Goal: Find contact information: Find contact information

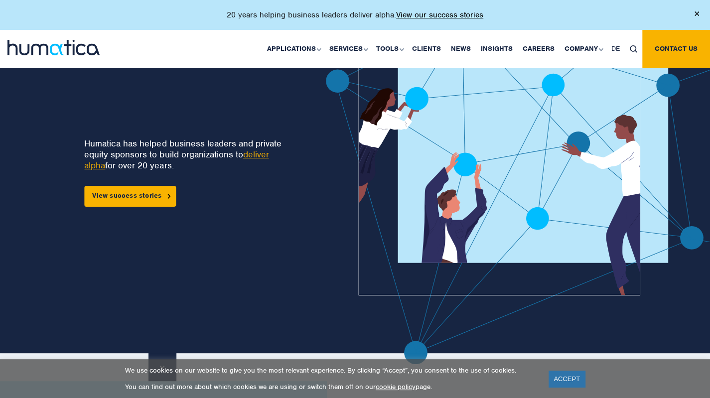
scroll to position [53, 0]
click at [252, 155] on link "deliver alpha" at bounding box center [176, 159] width 184 height 22
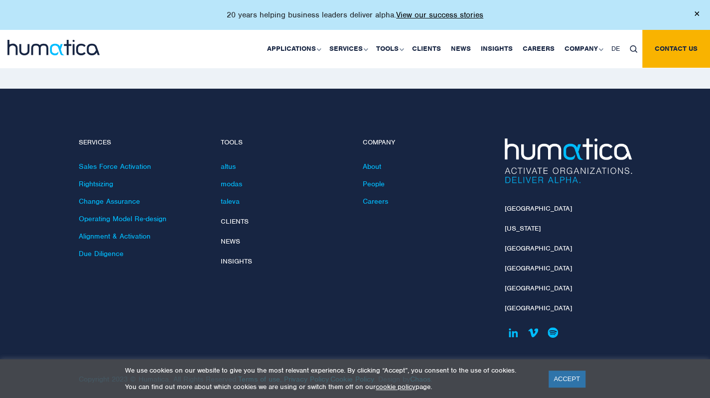
scroll to position [2068, 0]
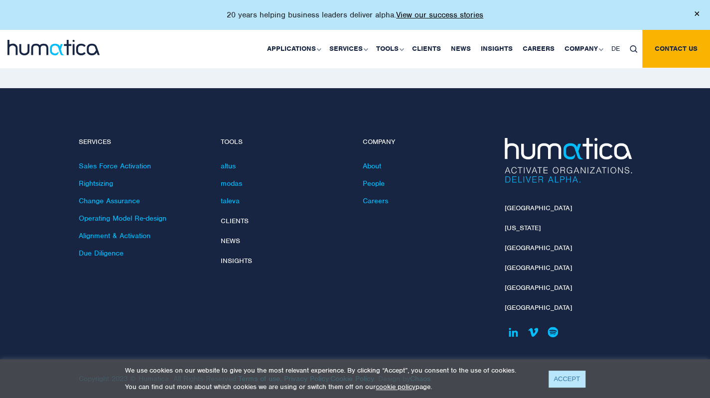
click at [565, 384] on link "ACCEPT" at bounding box center [567, 379] width 36 height 16
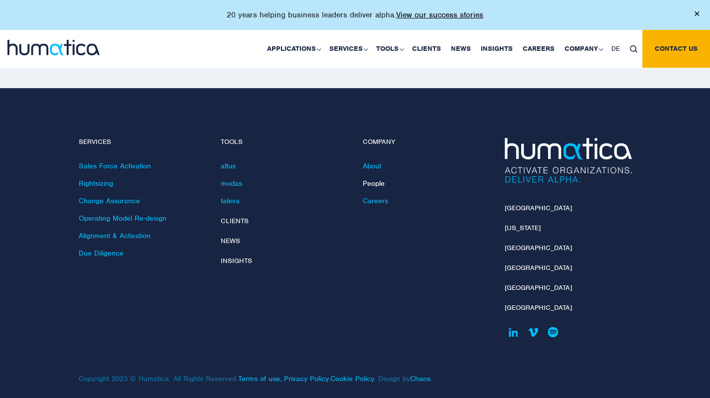
click at [376, 179] on link "People" at bounding box center [374, 183] width 22 height 9
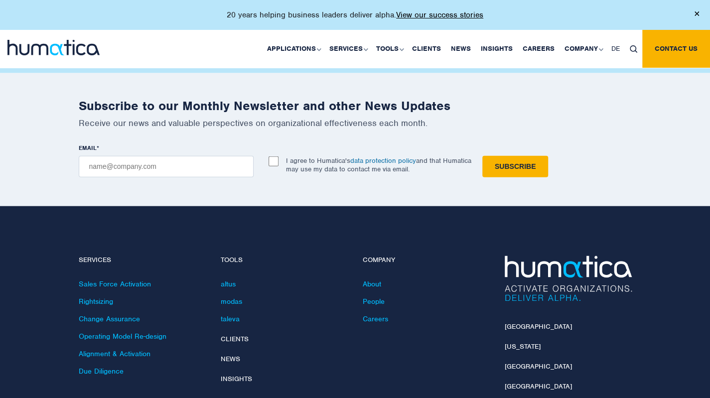
scroll to position [1405, 0]
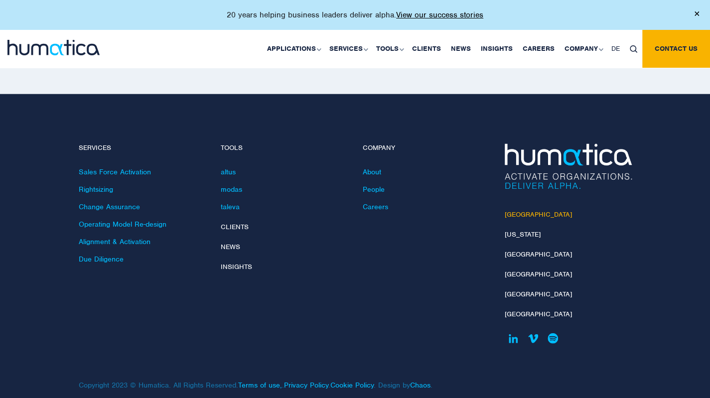
click at [517, 210] on link "[GEOGRAPHIC_DATA]" at bounding box center [538, 214] width 67 height 8
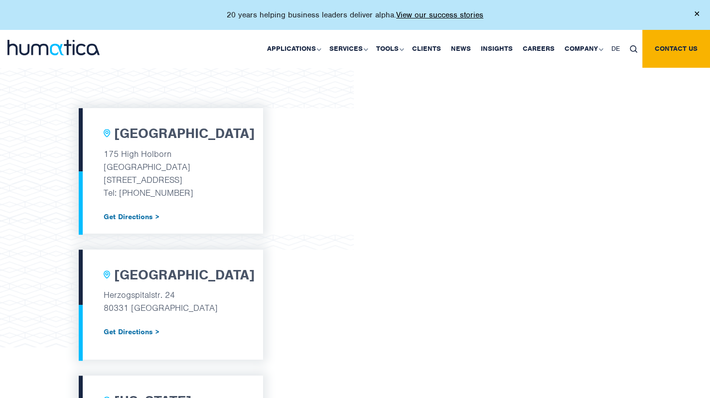
scroll to position [328, 0]
